Goal: Task Accomplishment & Management: Use online tool/utility

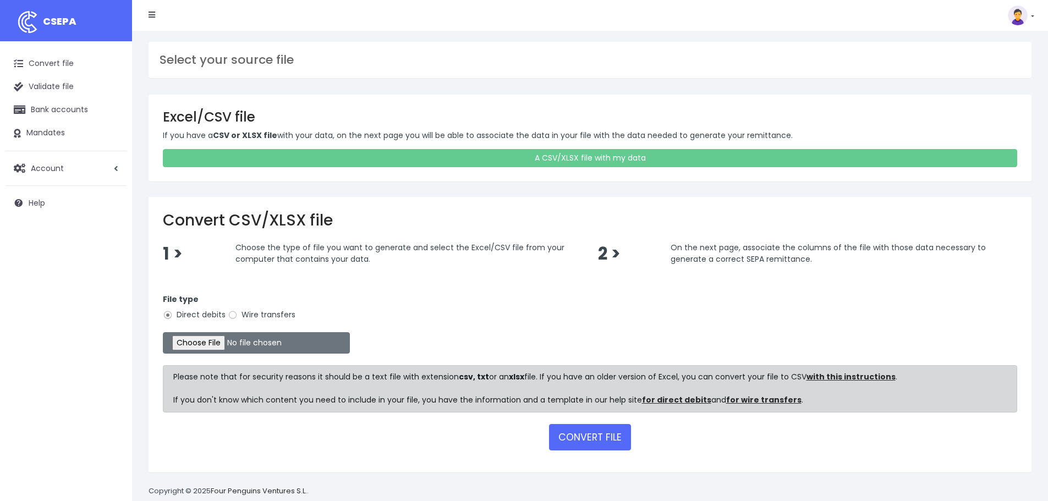
type input "C:\fakepath\export [DATE] [DATE].xls"
click at [582, 436] on button "CONVERT FILE" at bounding box center [590, 437] width 82 height 26
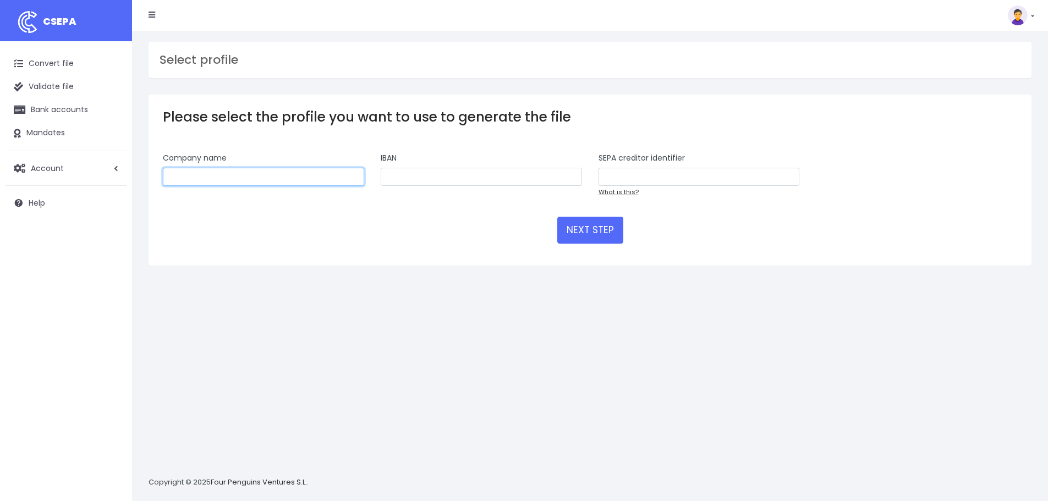
click at [301, 179] on input "text" at bounding box center [263, 177] width 201 height 19
type input "Leonardo Società Cooperativa Sociale"
click at [466, 184] on input "text" at bounding box center [481, 177] width 201 height 19
click at [704, 181] on input "text" at bounding box center [699, 177] width 201 height 19
type input "Unicredit"
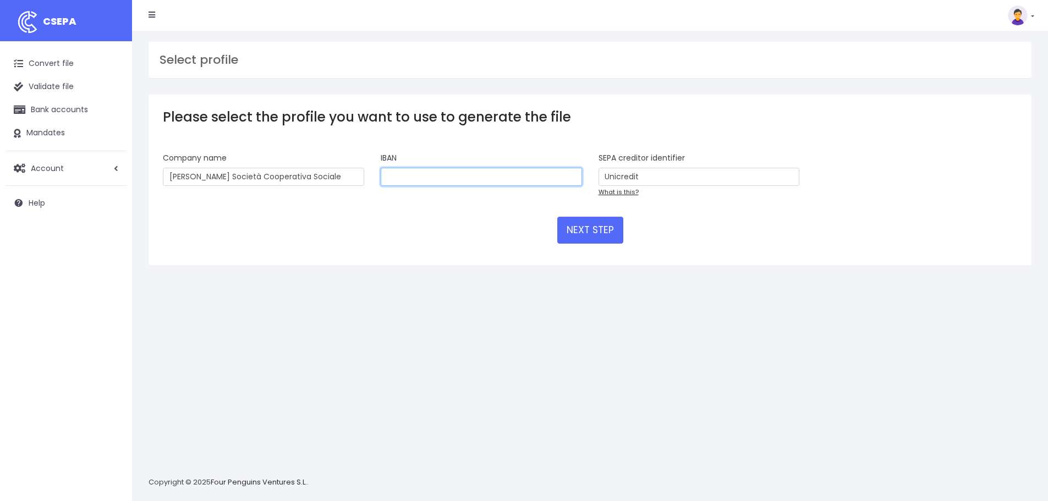
click at [401, 179] on input "text" at bounding box center [481, 177] width 201 height 19
paste input "IT23Q0538740443000002912593"
type input "IT23Q0538740443000002912593"
click at [577, 233] on button "NEXT STEP" at bounding box center [590, 230] width 66 height 26
drag, startPoint x: 598, startPoint y: 233, endPoint x: 599, endPoint y: 227, distance: 6.2
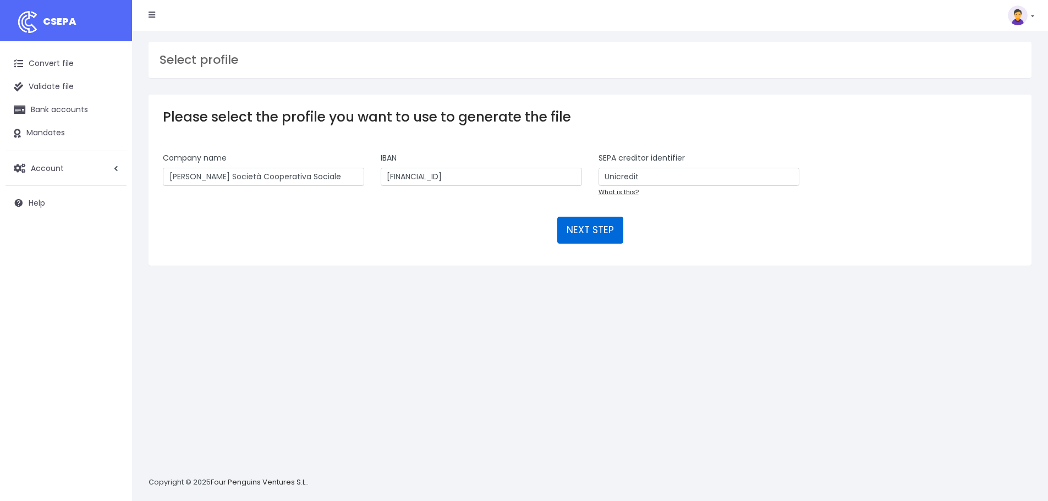
click at [598, 232] on button "NEXT STEP" at bounding box center [590, 230] width 66 height 26
click at [682, 180] on input "Unicredit" at bounding box center [699, 177] width 201 height 19
click at [631, 190] on link "What is this?" at bounding box center [619, 192] width 40 height 9
drag, startPoint x: 688, startPoint y: 156, endPoint x: 597, endPoint y: 156, distance: 91.9
click at [597, 156] on div "SEPA creditor identifier Unicredit What is this?" at bounding box center [700, 178] width 218 height 53
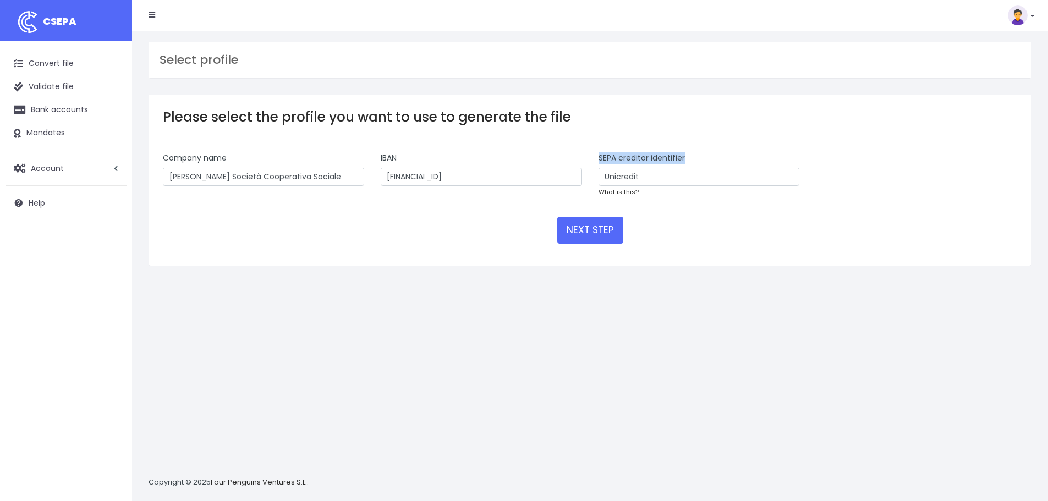
copy label "SEPA creditor identifier"
click at [62, 91] on link "Validate file" at bounding box center [66, 86] width 121 height 23
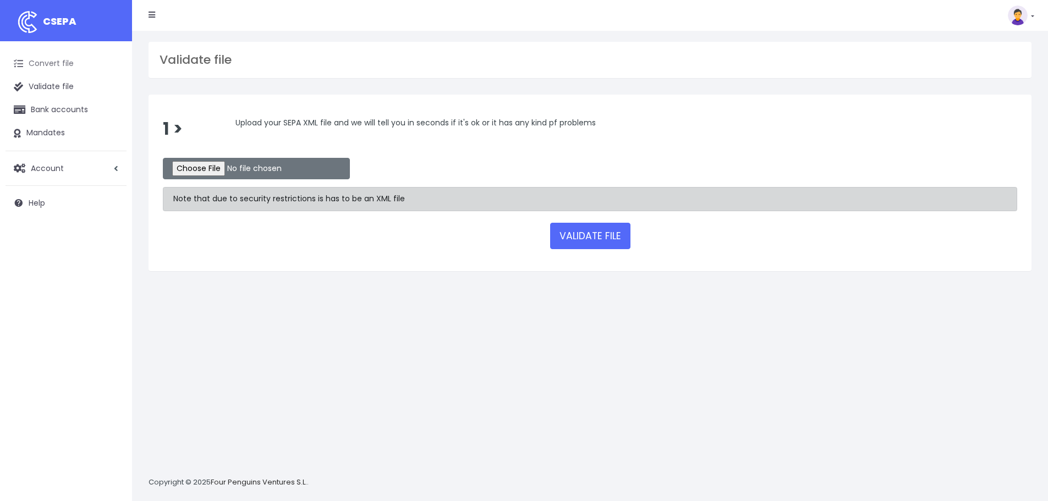
click at [50, 54] on link "Convert file" at bounding box center [66, 63] width 121 height 23
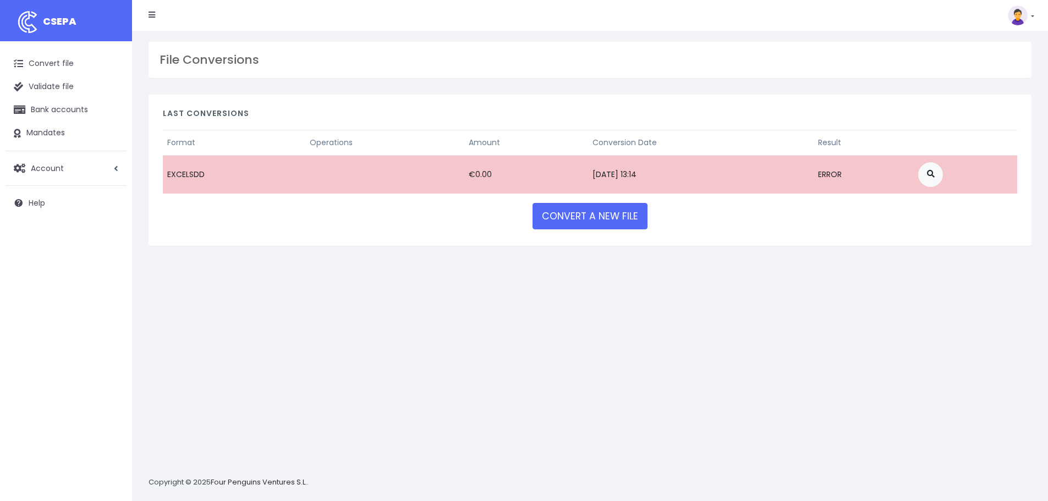
drag, startPoint x: 549, startPoint y: 180, endPoint x: 682, endPoint y: 175, distance: 133.3
click at [588, 180] on td "September 02, 2025 13:14" at bounding box center [701, 174] width 226 height 39
click at [943, 173] on link at bounding box center [931, 174] width 25 height 25
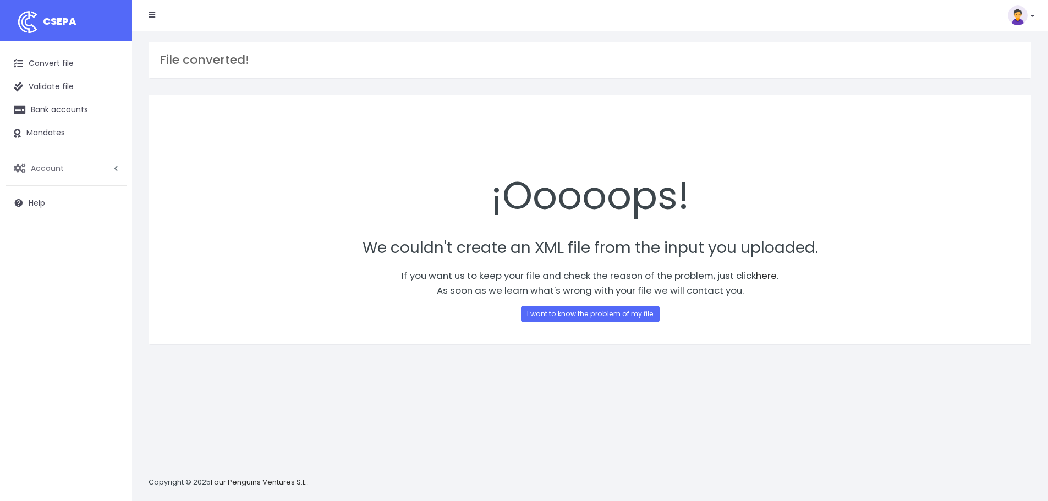
click at [111, 161] on link "Account" at bounding box center [66, 168] width 121 height 23
click at [54, 72] on link "Convert file" at bounding box center [66, 63] width 121 height 23
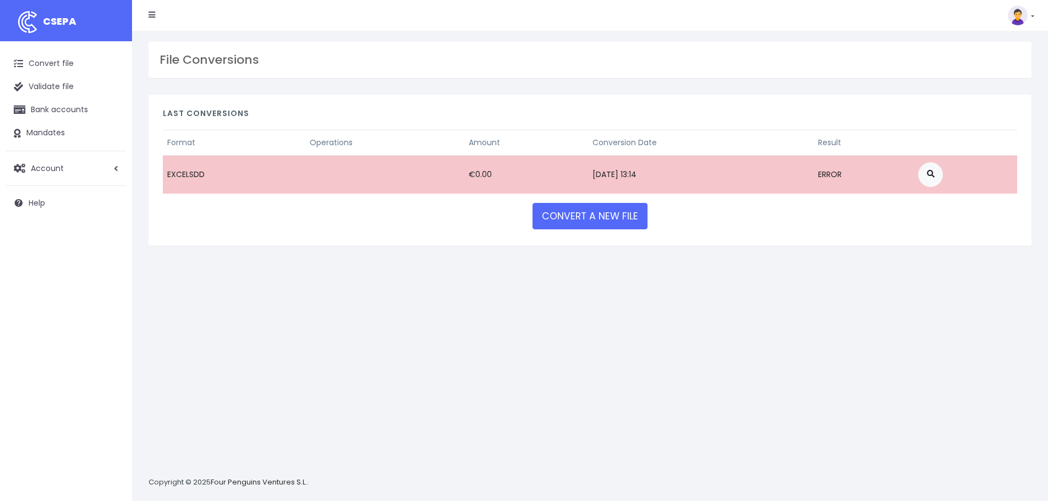
click at [992, 172] on td at bounding box center [965, 174] width 103 height 39
click at [1039, 7] on nav "CSEPA Subscription Invoicing API Help Log out" at bounding box center [590, 15] width 916 height 31
click at [1029, 11] on link at bounding box center [1021, 16] width 26 height 20
click at [976, 48] on link "Subscription" at bounding box center [996, 48] width 76 height 20
